Goal: Transaction & Acquisition: Obtain resource

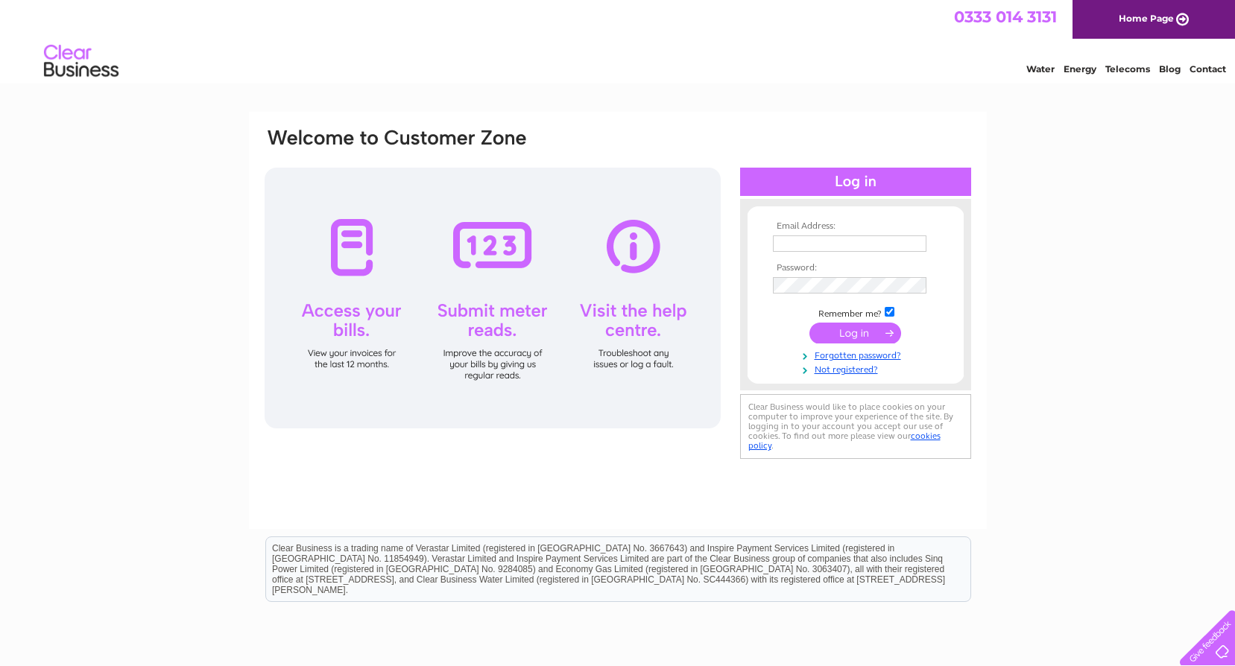
click at [820, 243] on input "text" at bounding box center [850, 243] width 154 height 16
type input "roy@ghwelding.co.uk"
click at [861, 334] on input "submit" at bounding box center [855, 334] width 92 height 21
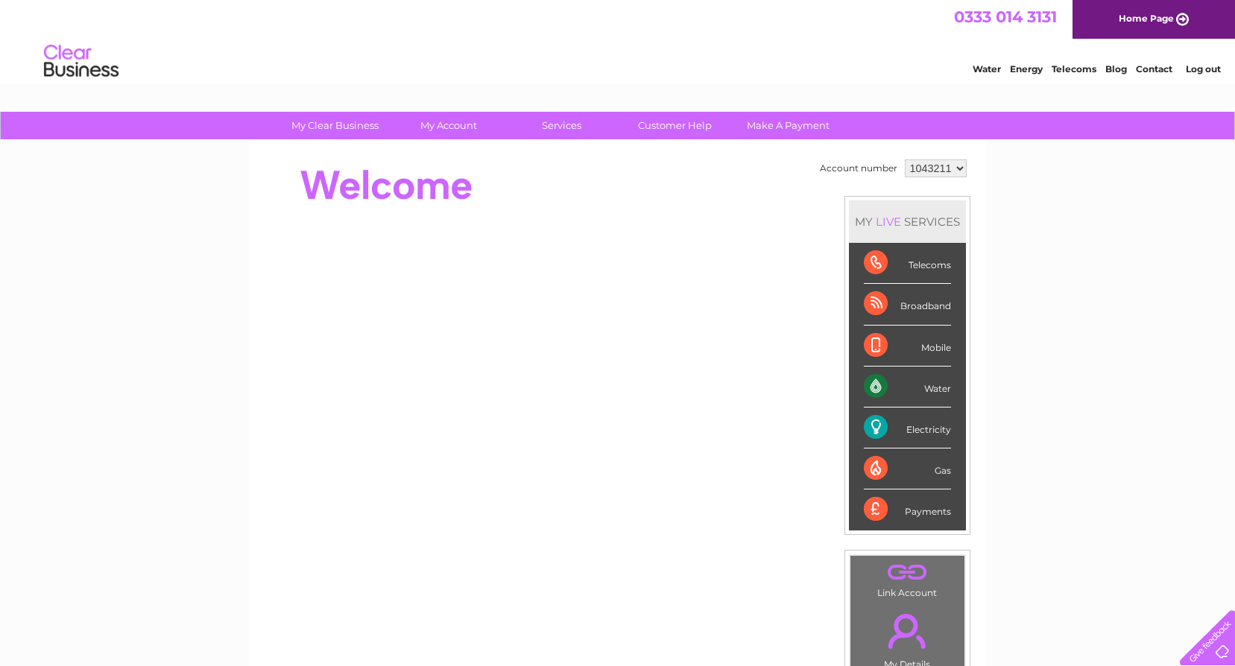
click at [900, 429] on div "Electricity" at bounding box center [907, 428] width 87 height 41
click at [876, 429] on div "Electricity" at bounding box center [907, 428] width 87 height 41
click at [876, 430] on div "Electricity" at bounding box center [907, 428] width 87 height 41
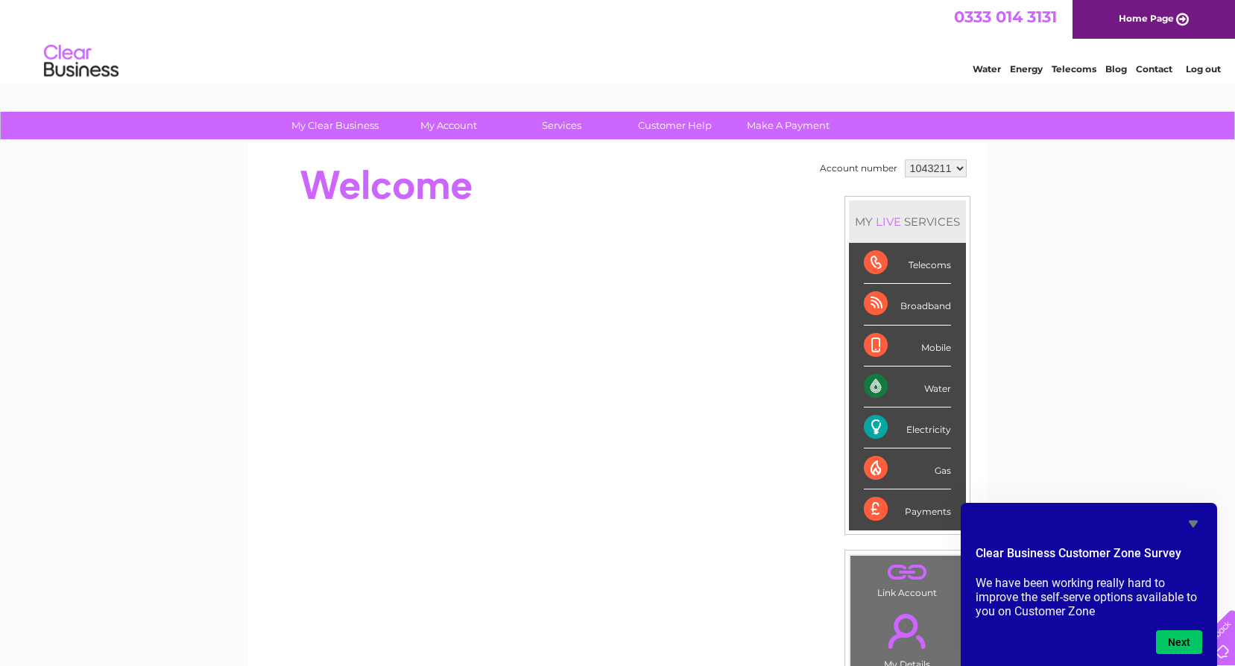
click at [922, 429] on div "Electricity" at bounding box center [907, 428] width 87 height 41
click at [1092, 338] on div "My Clear Business Login Details My Details My Preferences Link Account My Accou…" at bounding box center [617, 531] width 1235 height 838
click at [866, 431] on div "Electricity" at bounding box center [907, 428] width 87 height 41
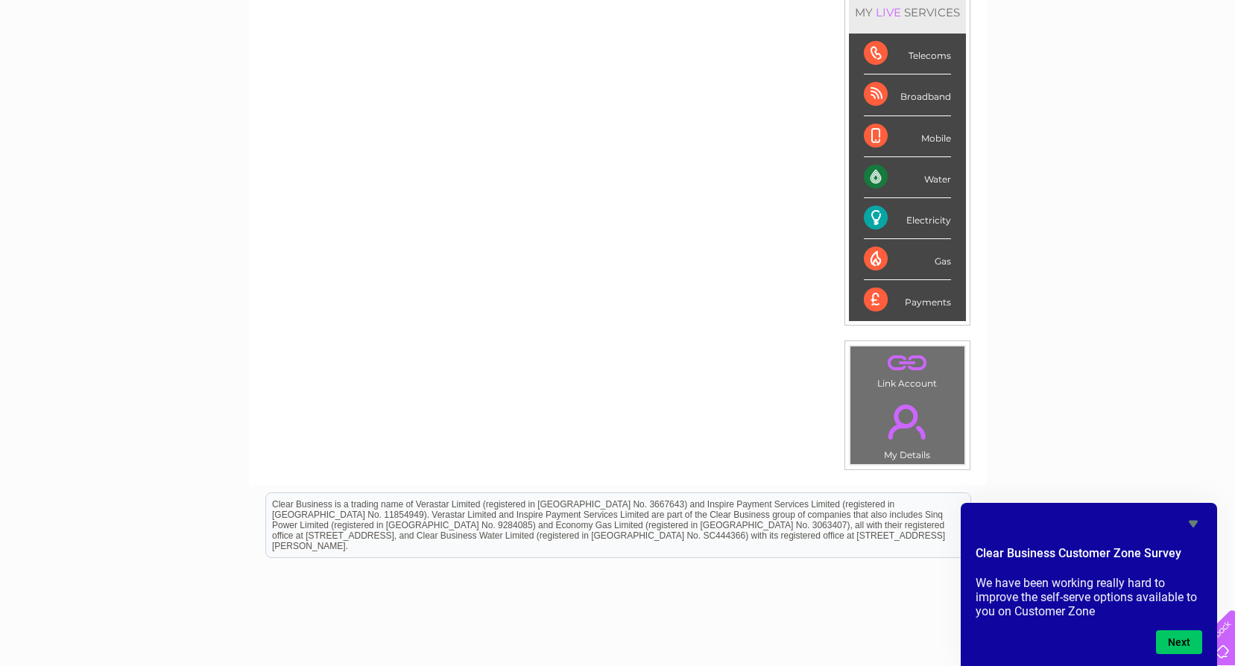
scroll to position [224, 0]
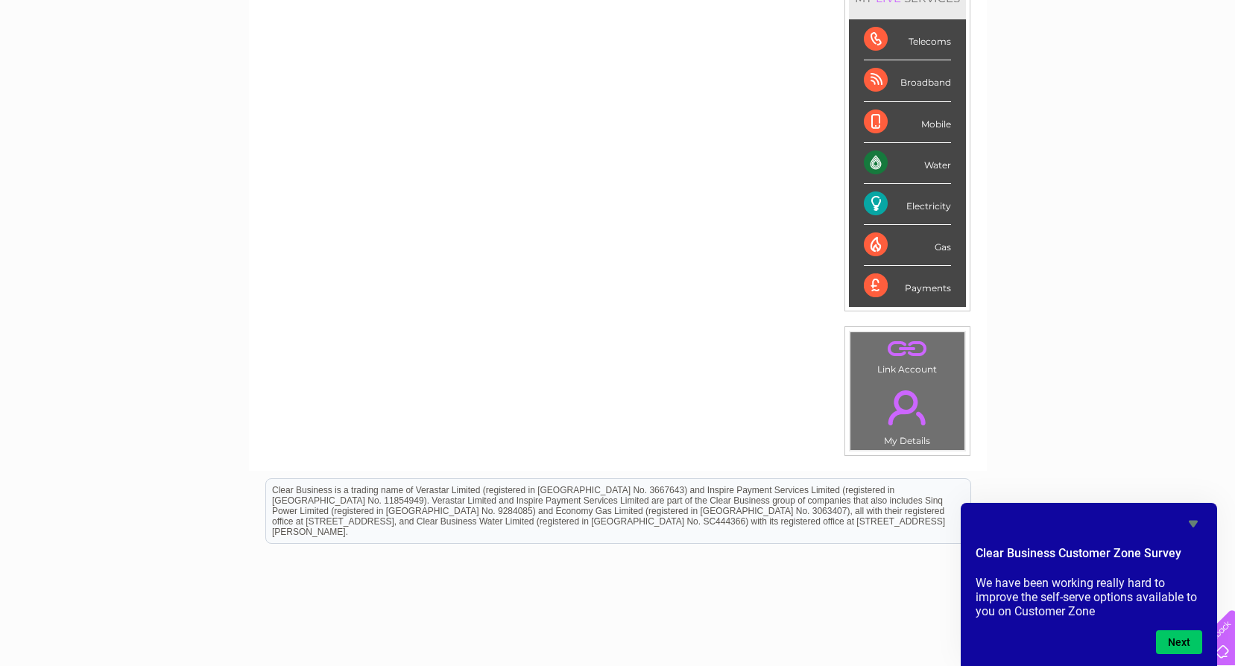
click at [908, 370] on td ". Link Account" at bounding box center [908, 355] width 116 height 47
click at [902, 412] on link "." at bounding box center [907, 408] width 107 height 52
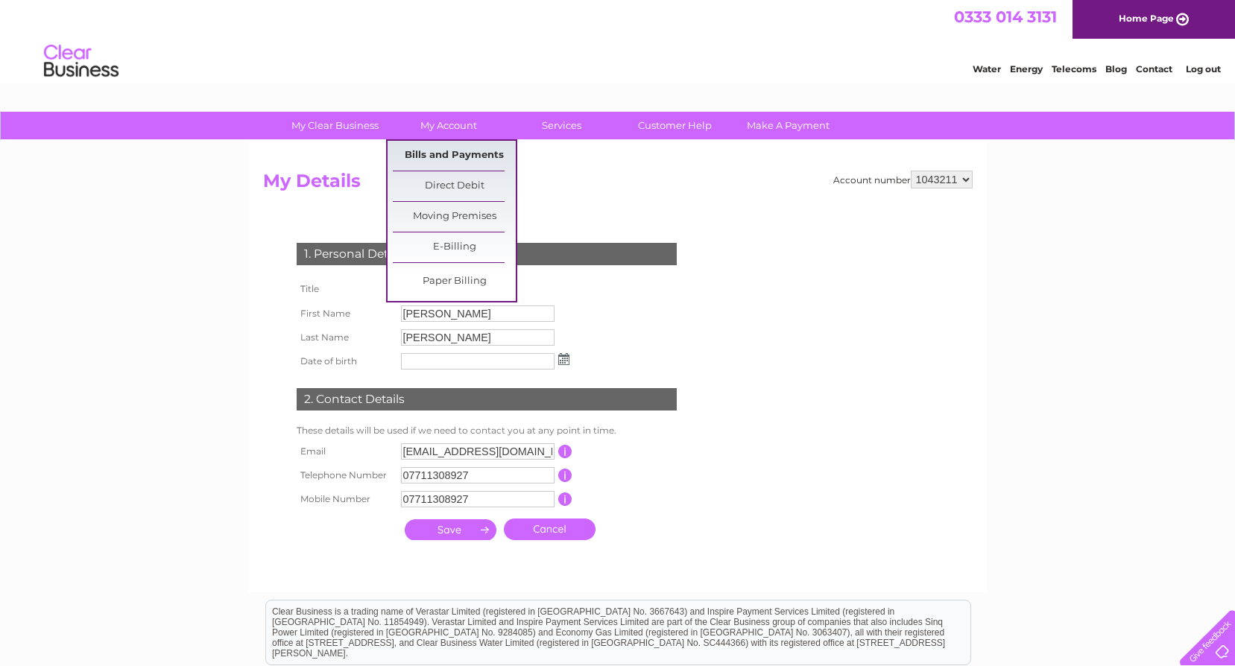
click at [461, 156] on link "Bills and Payments" at bounding box center [454, 156] width 123 height 30
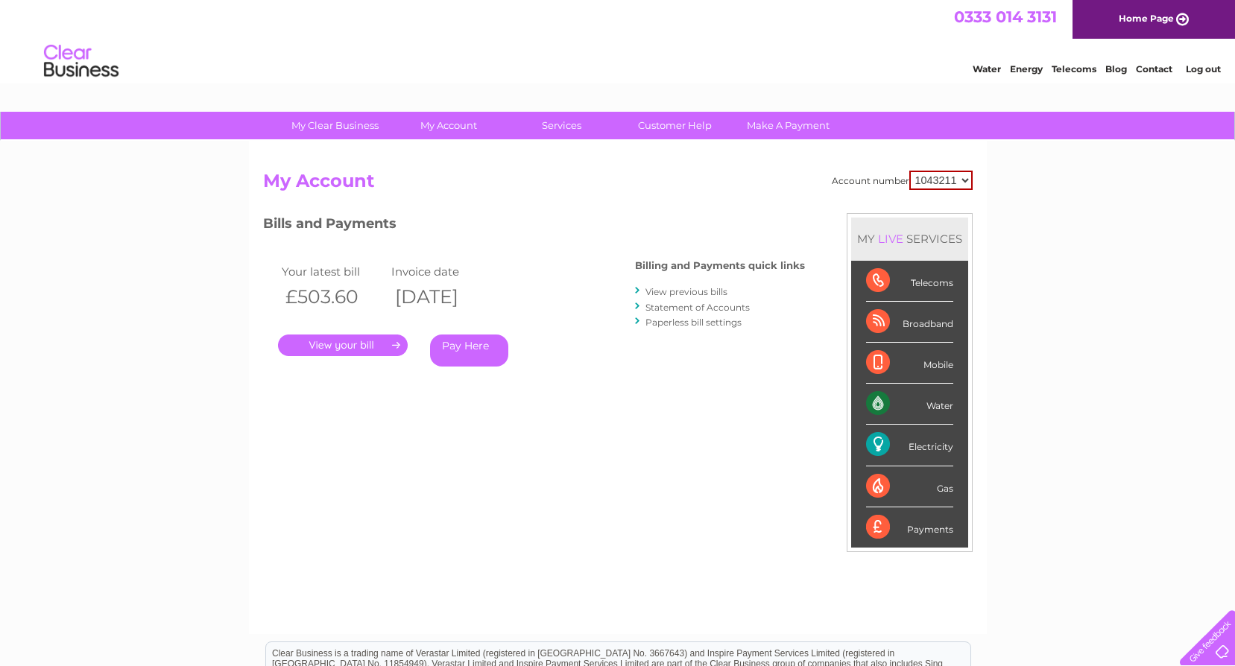
click at [349, 345] on link "." at bounding box center [343, 346] width 130 height 22
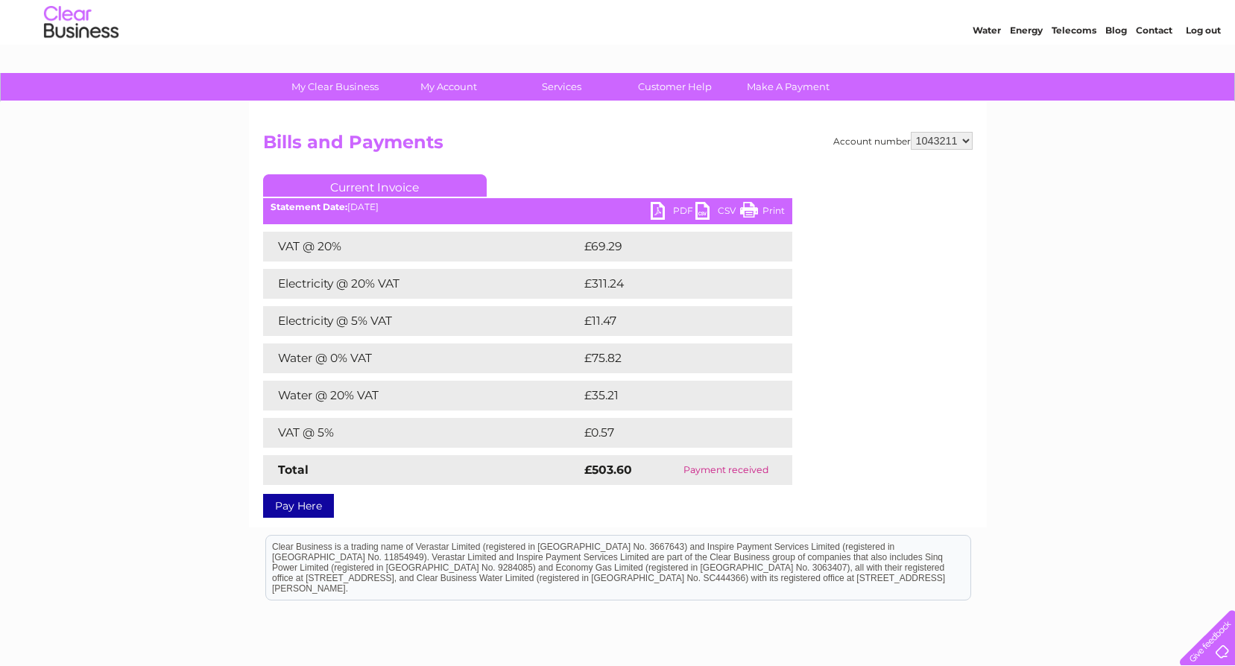
scroll to position [16, 0]
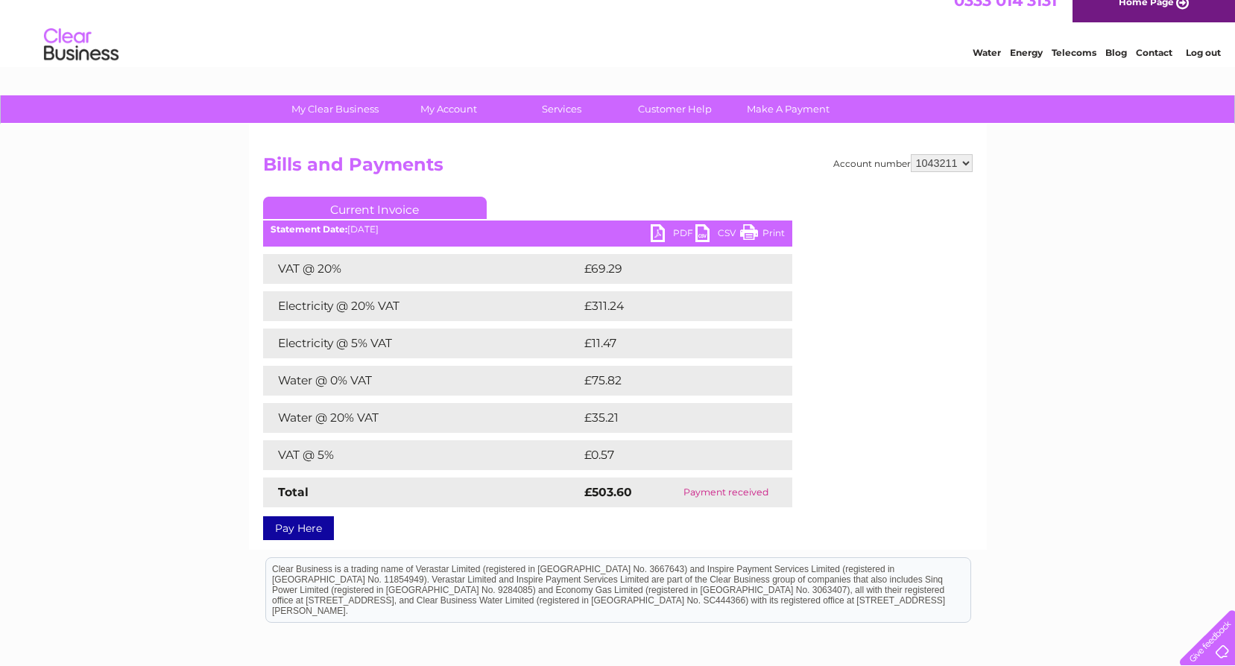
click at [658, 236] on link "PDF" at bounding box center [673, 235] width 45 height 22
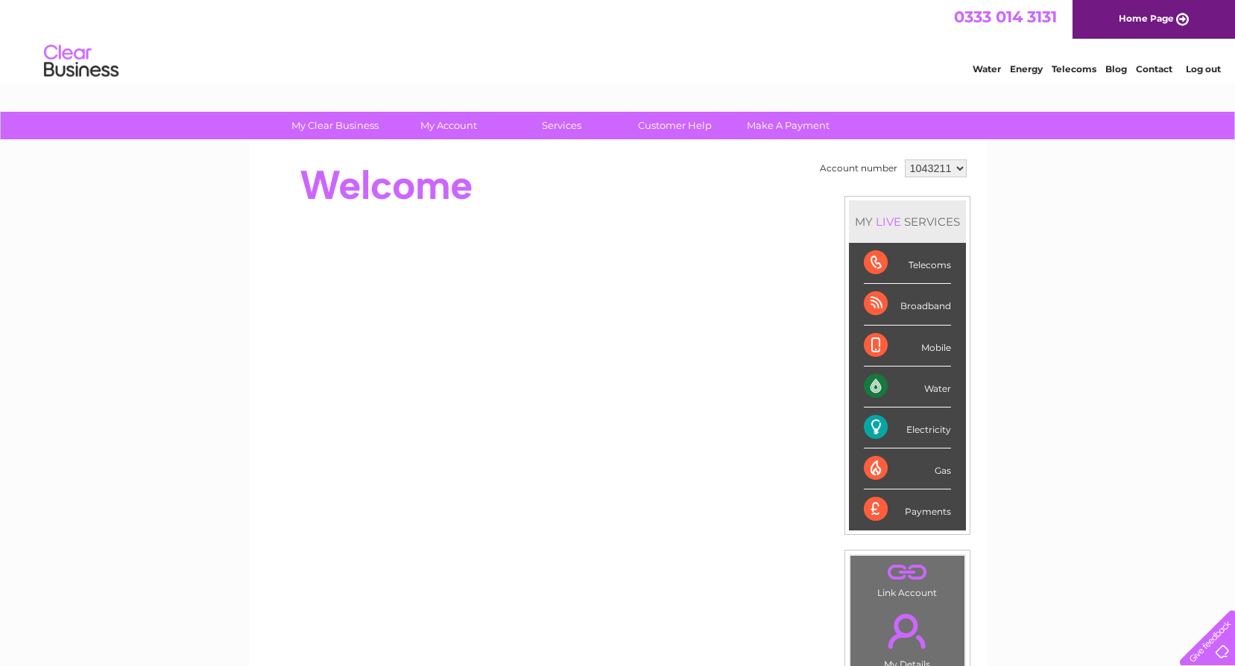
click at [940, 392] on div "Water" at bounding box center [907, 387] width 87 height 41
click at [873, 387] on div "Water" at bounding box center [907, 387] width 87 height 41
click at [873, 385] on div "Water" at bounding box center [907, 387] width 87 height 41
click at [902, 569] on link "." at bounding box center [907, 573] width 107 height 26
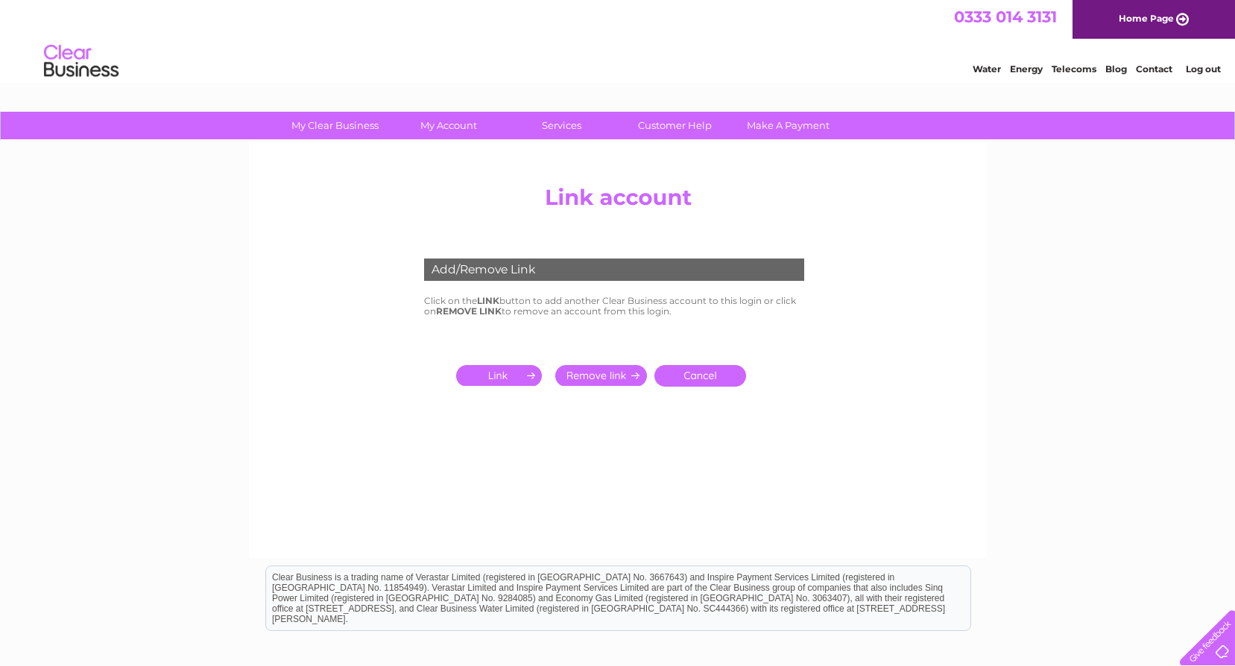
click at [984, 364] on div "Add/Remove Link Click on the LINK button to add another Clear Business account …" at bounding box center [618, 349] width 738 height 417
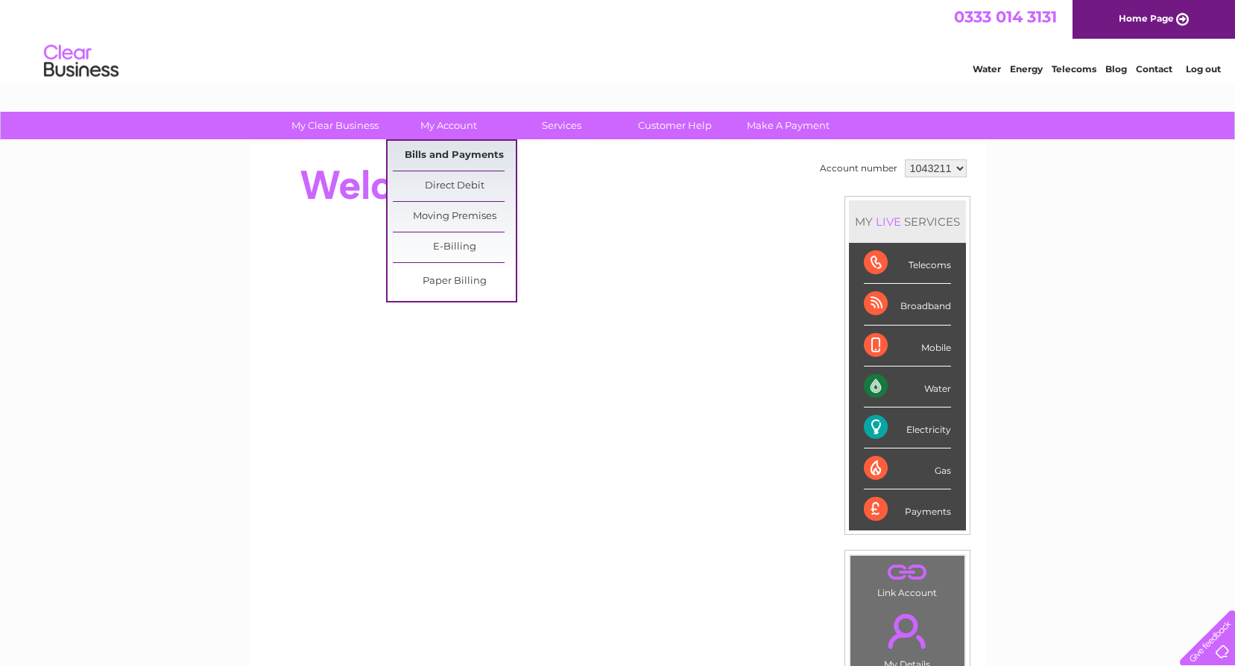
click at [452, 159] on link "Bills and Payments" at bounding box center [454, 156] width 123 height 30
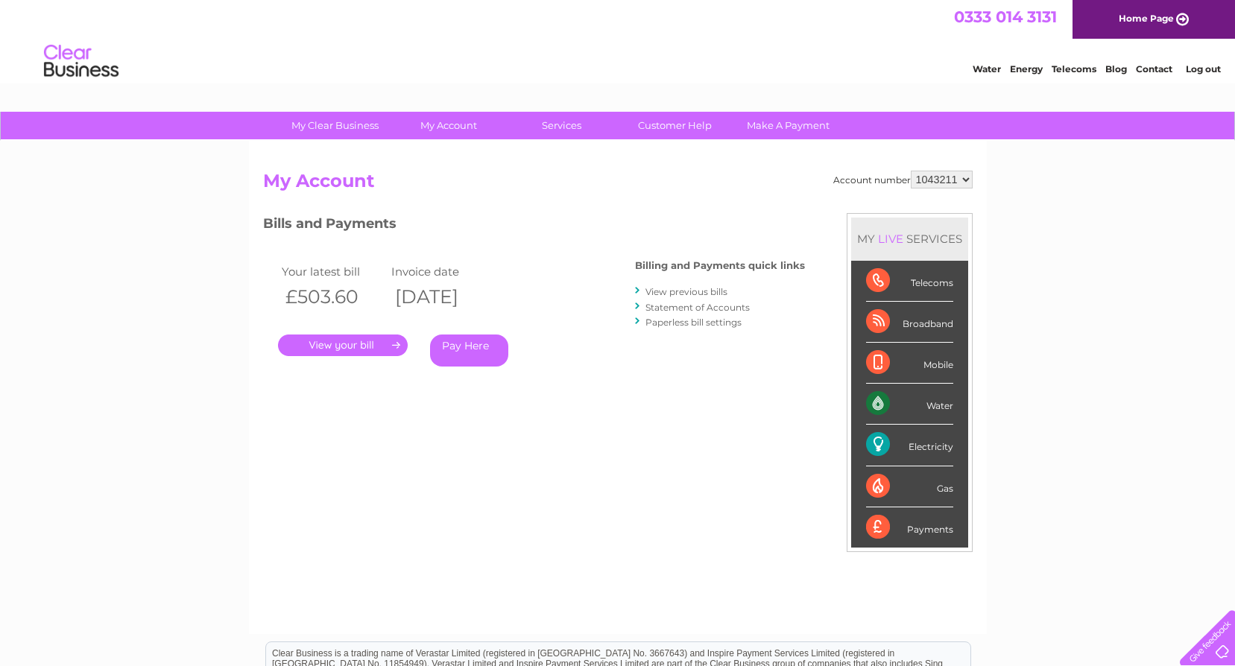
click at [879, 399] on div "Water" at bounding box center [909, 404] width 87 height 41
click at [937, 403] on div "Water" at bounding box center [909, 404] width 87 height 41
click at [882, 404] on div "Water" at bounding box center [909, 404] width 87 height 41
click at [357, 342] on link "." at bounding box center [343, 346] width 130 height 22
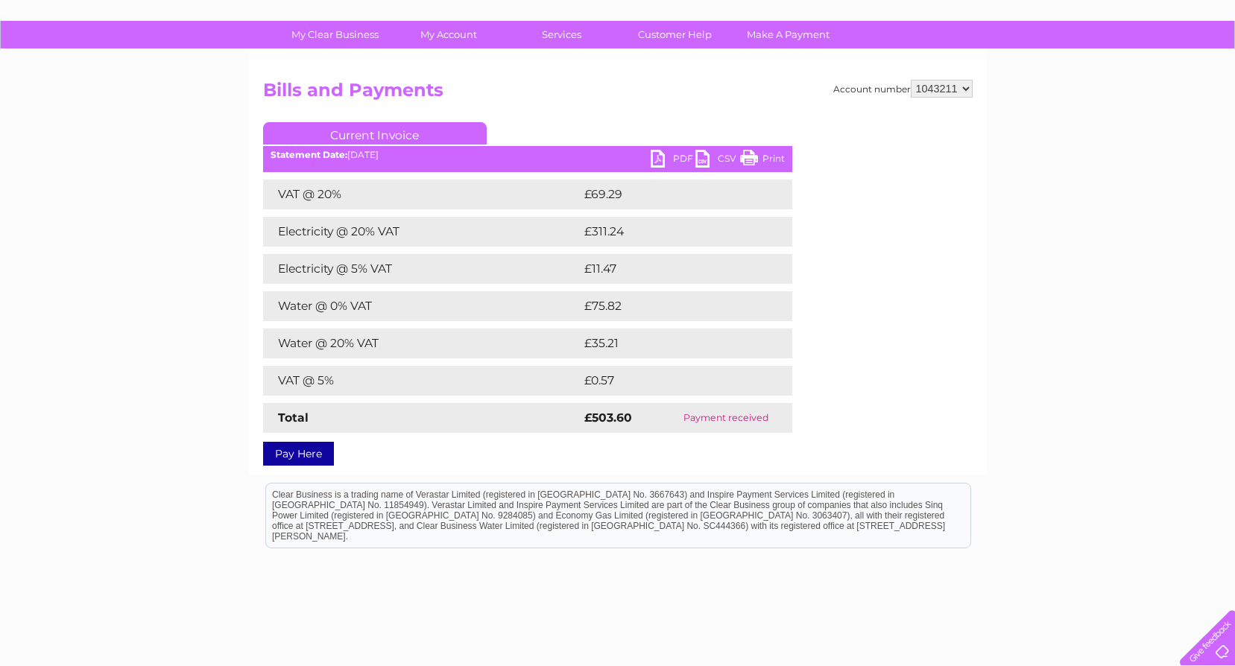
scroll to position [16, 0]
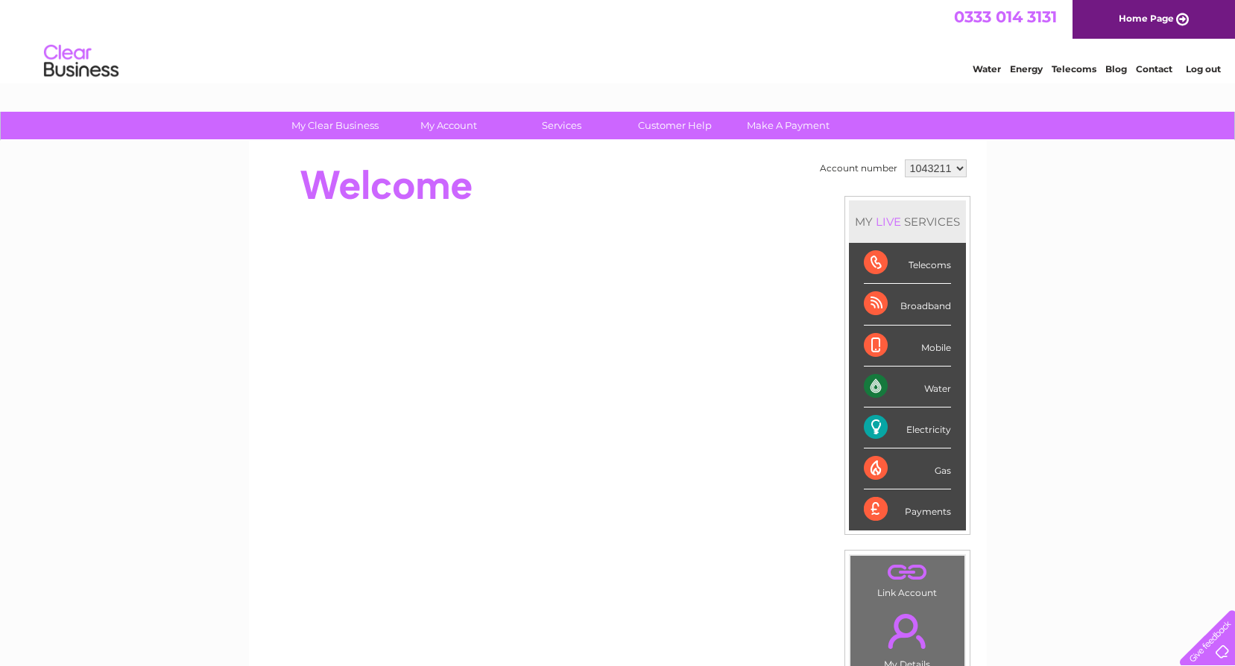
click at [870, 385] on div "Water" at bounding box center [907, 387] width 87 height 41
drag, startPoint x: 870, startPoint y: 385, endPoint x: 1136, endPoint y: 400, distance: 265.7
click at [1136, 400] on div "My Clear Business Login Details My Details My Preferences Link Account My Accou…" at bounding box center [617, 531] width 1235 height 838
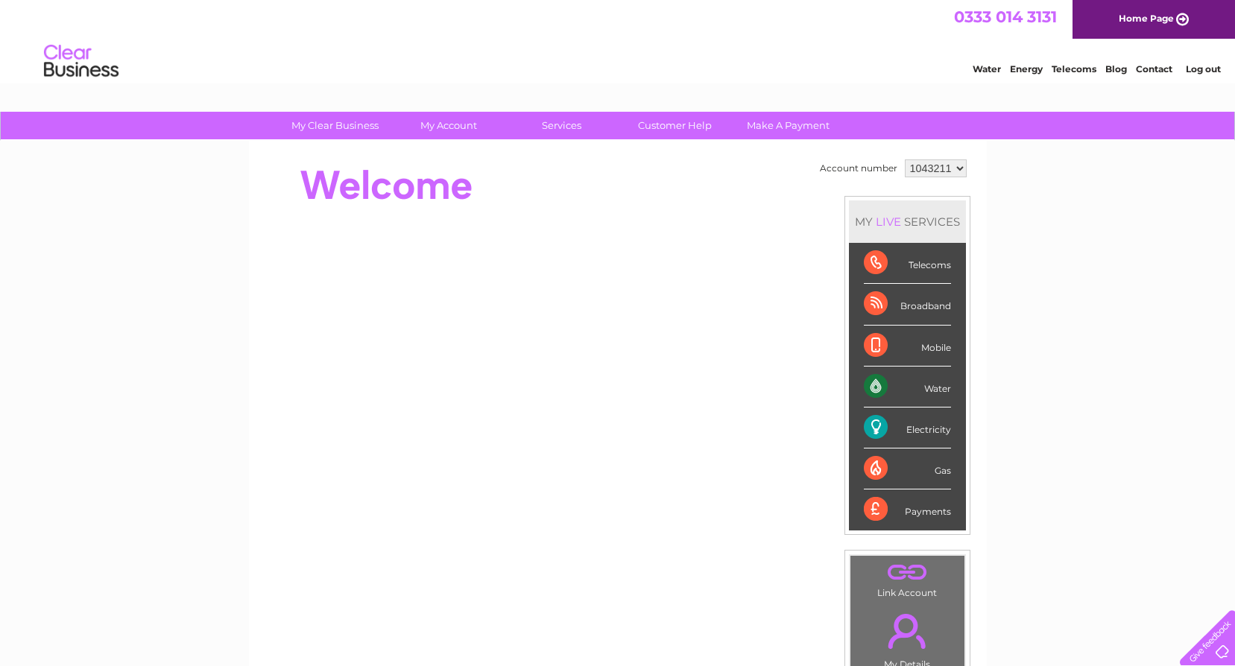
click at [900, 568] on link "." at bounding box center [907, 573] width 107 height 26
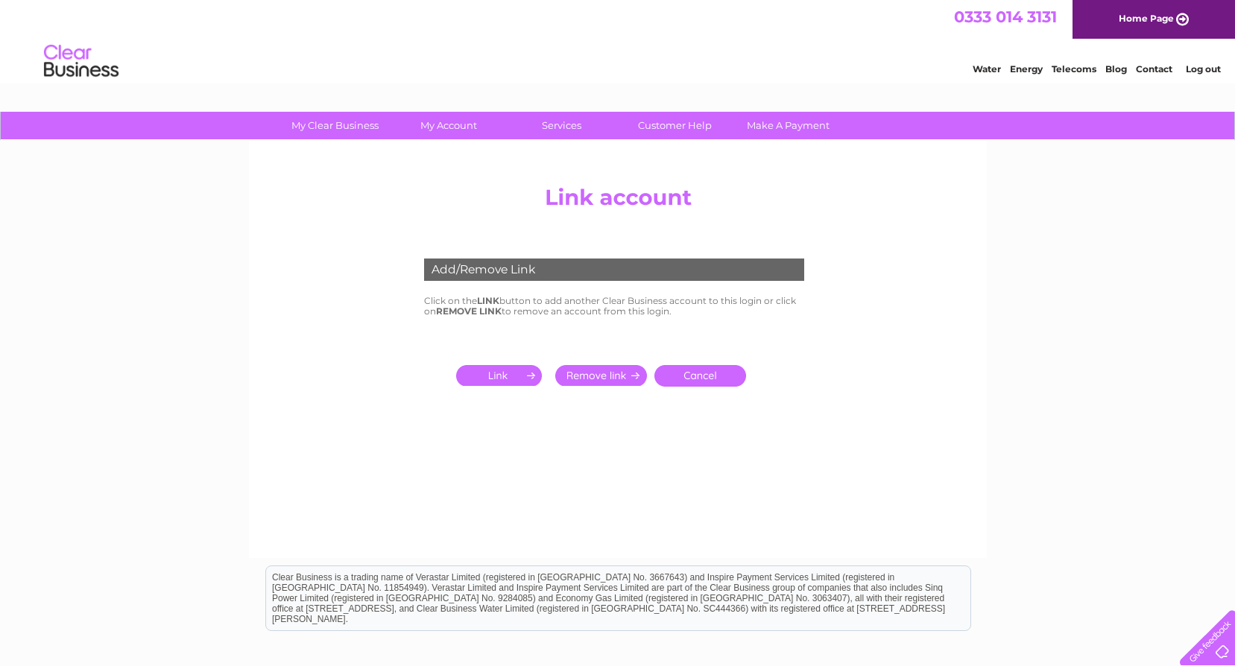
click at [704, 373] on link "Cancel" at bounding box center [700, 376] width 92 height 22
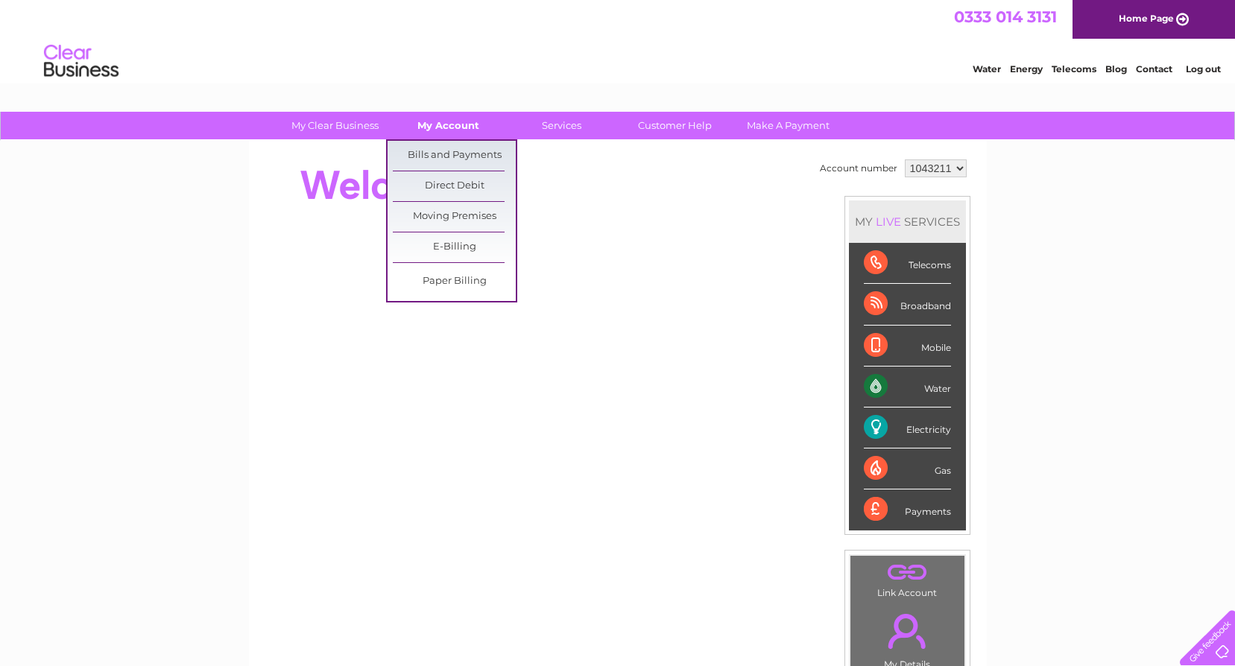
click at [440, 112] on link "My Account" at bounding box center [448, 126] width 123 height 28
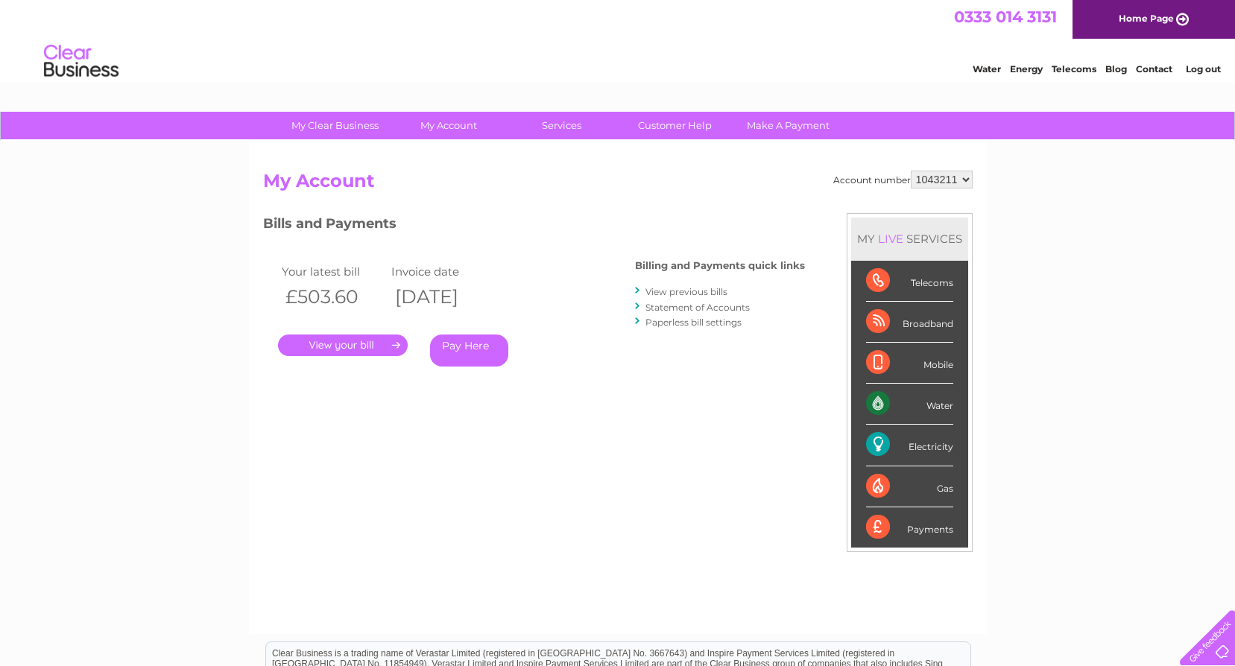
click at [874, 408] on div "Water" at bounding box center [909, 404] width 87 height 41
drag, startPoint x: 874, startPoint y: 408, endPoint x: 932, endPoint y: 402, distance: 58.4
click at [932, 402] on div "Water" at bounding box center [909, 404] width 87 height 41
click at [875, 403] on div "Water" at bounding box center [909, 404] width 87 height 41
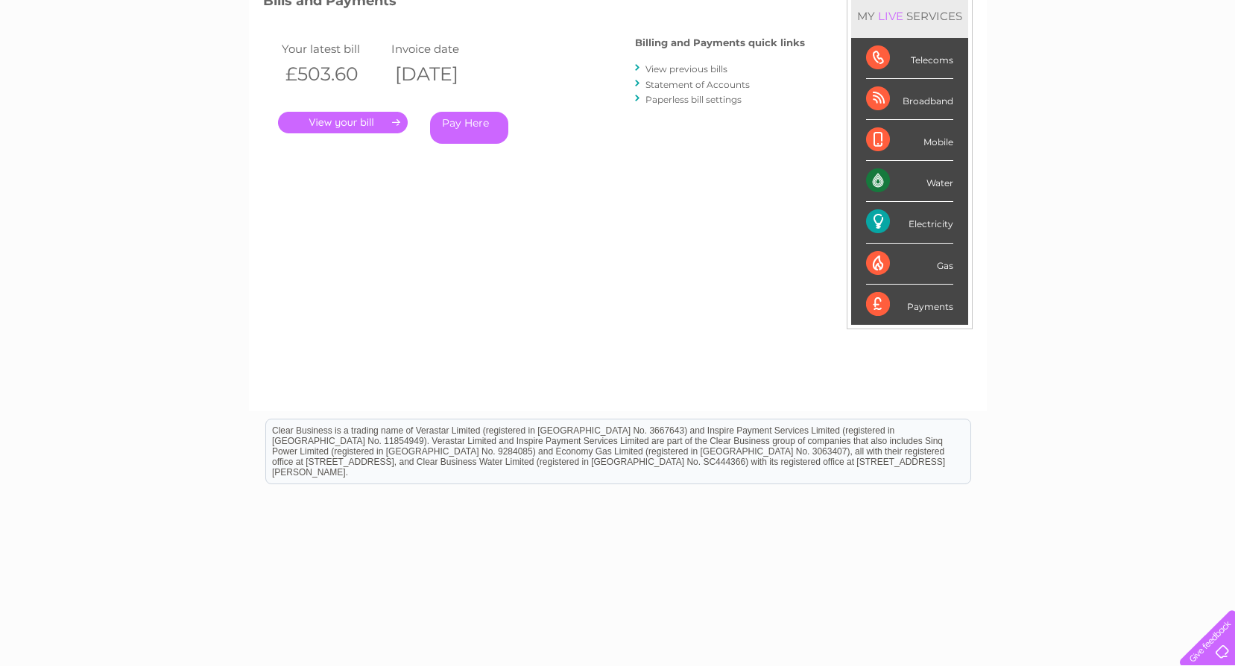
scroll to position [224, 0]
click at [706, 81] on link "Statement of Accounts" at bounding box center [697, 83] width 104 height 11
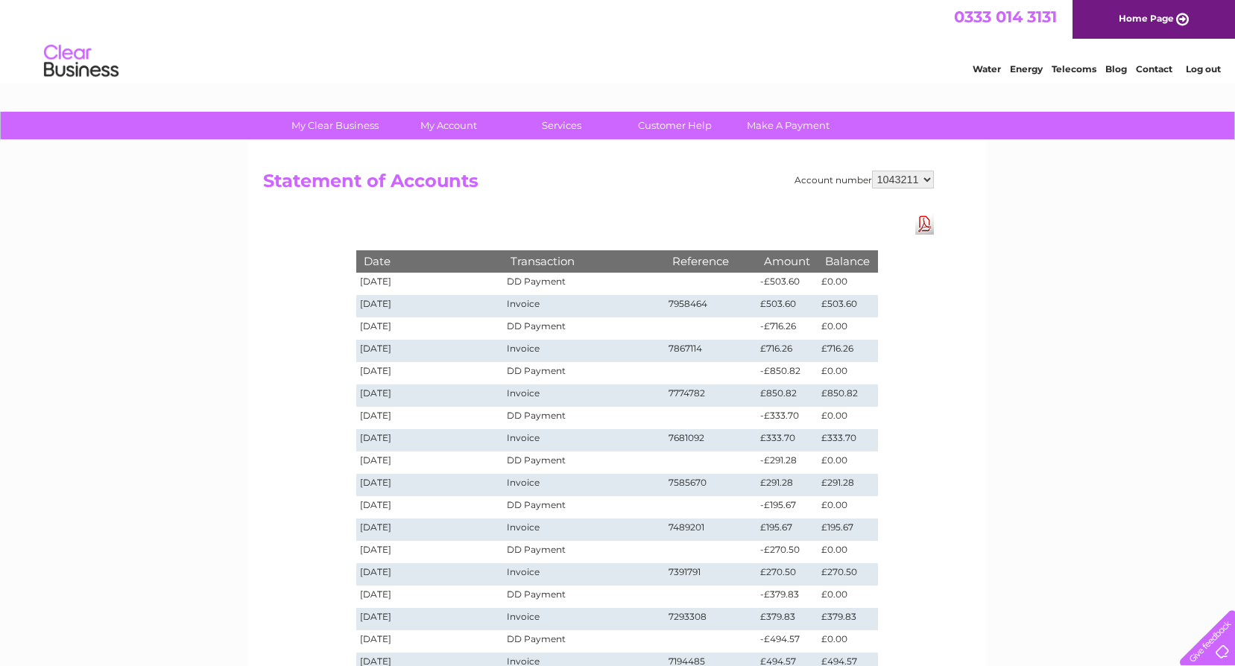
click at [923, 227] on link "Download Pdf" at bounding box center [924, 224] width 19 height 22
